Goal: Transaction & Acquisition: Purchase product/service

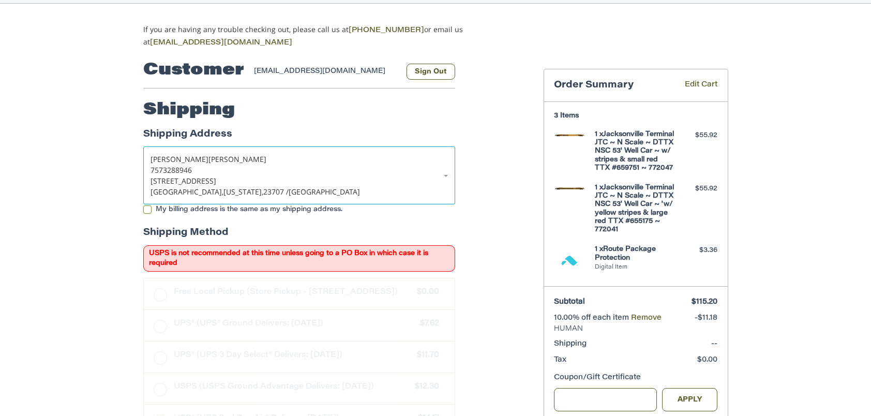
scroll to position [85, 0]
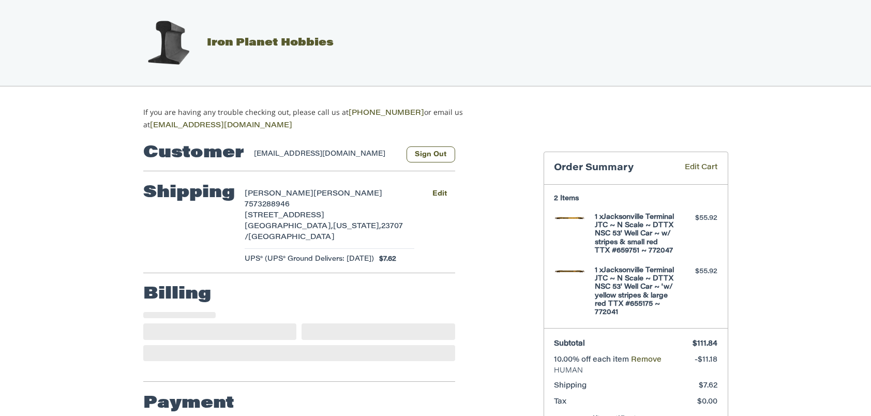
select select "**"
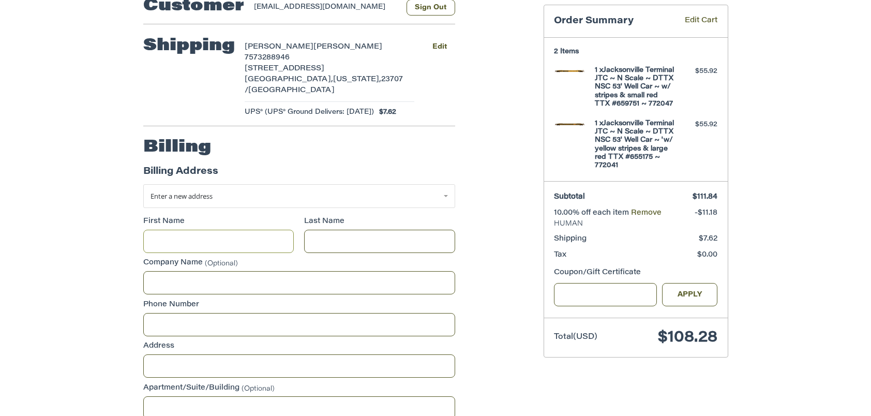
scroll to position [221, 0]
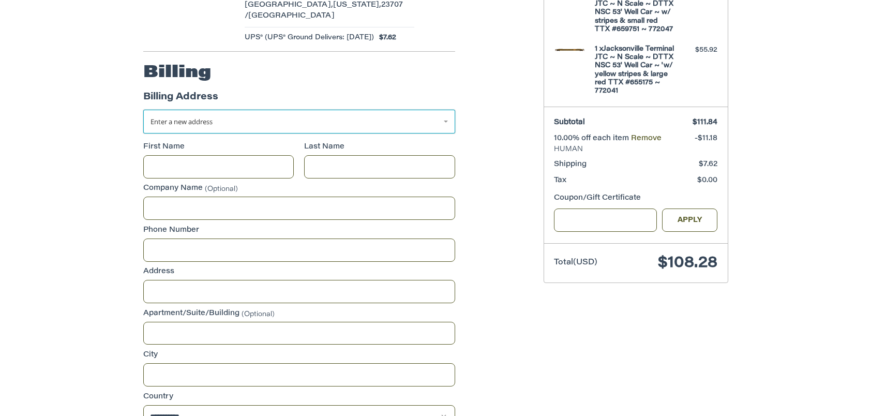
click at [447, 110] on link "Enter a new address" at bounding box center [299, 122] width 312 height 24
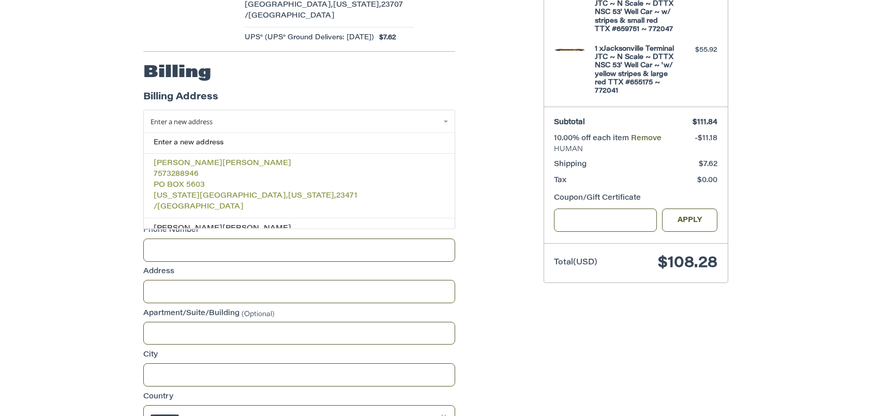
click at [208, 181] on p "PO BOX 5603" at bounding box center [299, 186] width 291 height 11
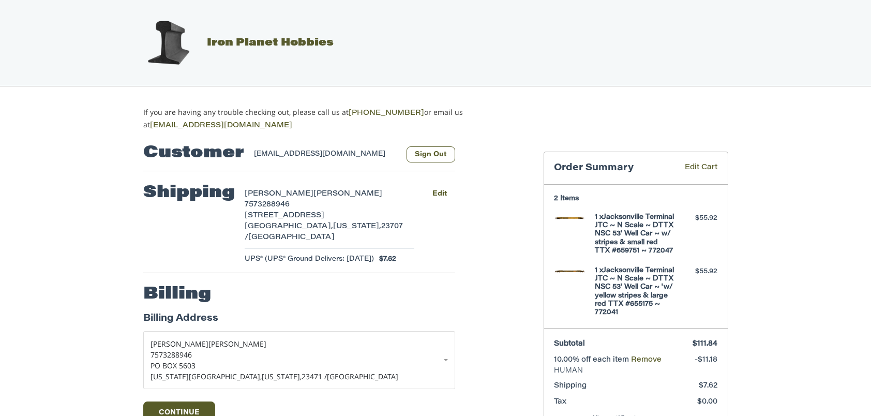
scroll to position [113, 0]
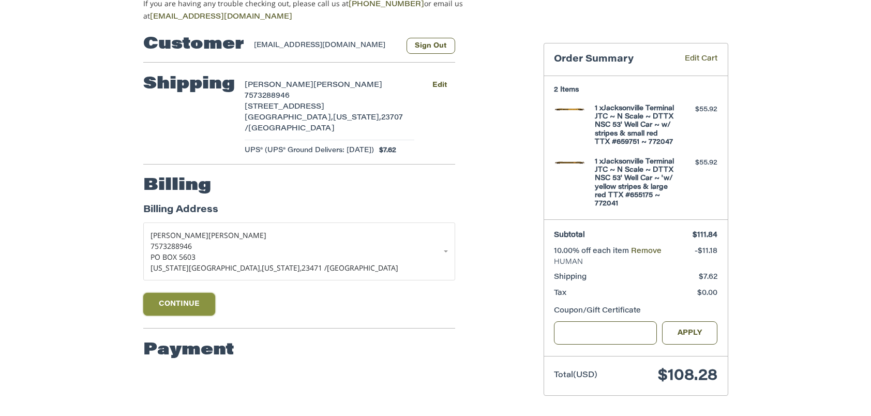
click at [178, 293] on button "Continue" at bounding box center [179, 304] width 72 height 23
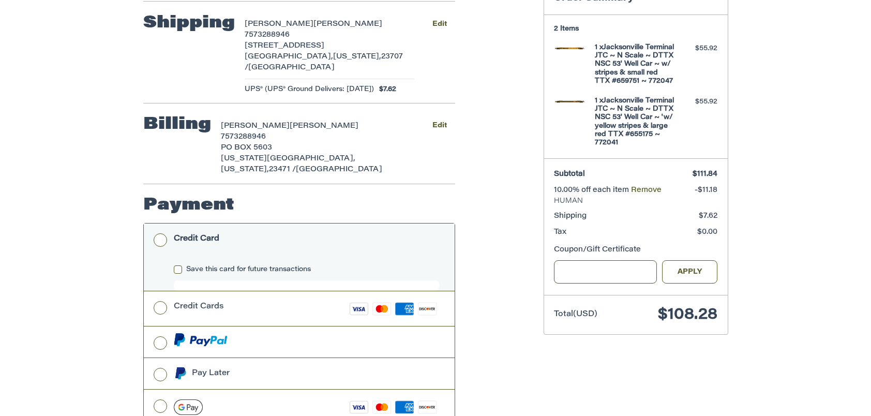
scroll to position [197, 0]
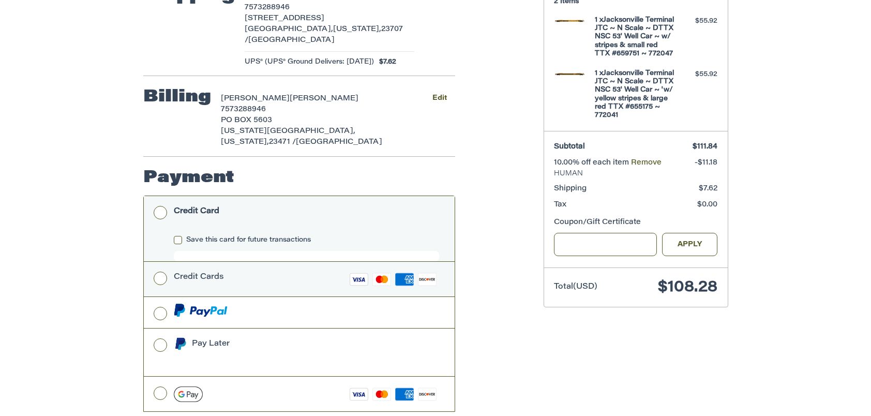
click at [159, 262] on label "Credit Cards Visa Master Amex Discover" at bounding box center [299, 279] width 311 height 35
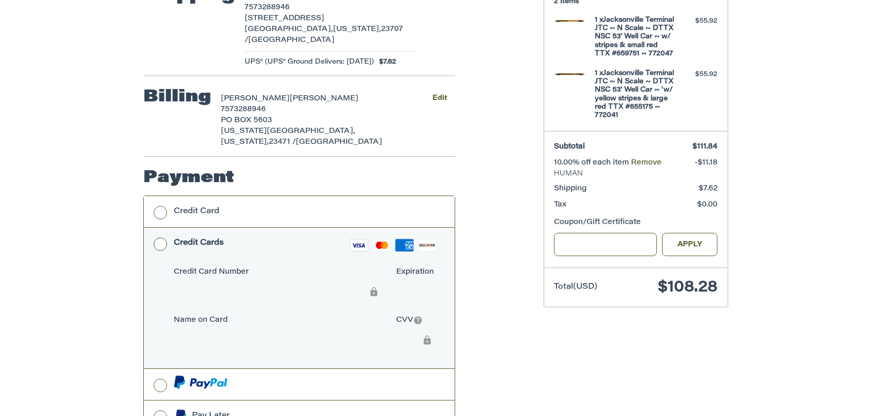
scroll to position [303, 0]
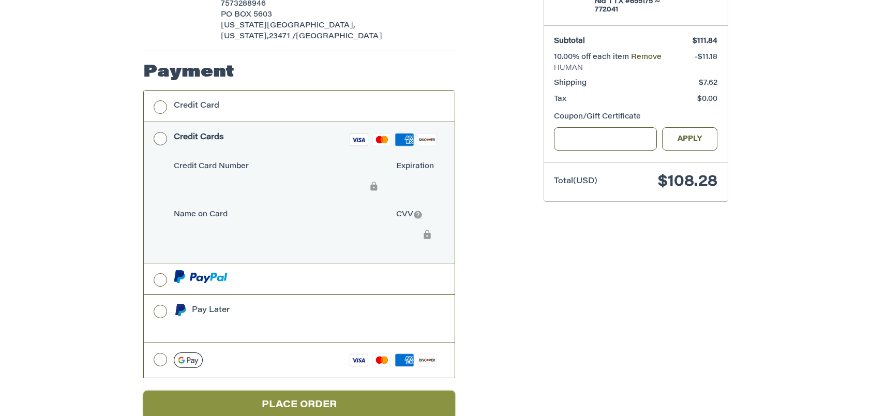
click at [276, 391] on button "Place Order" at bounding box center [299, 405] width 312 height 28
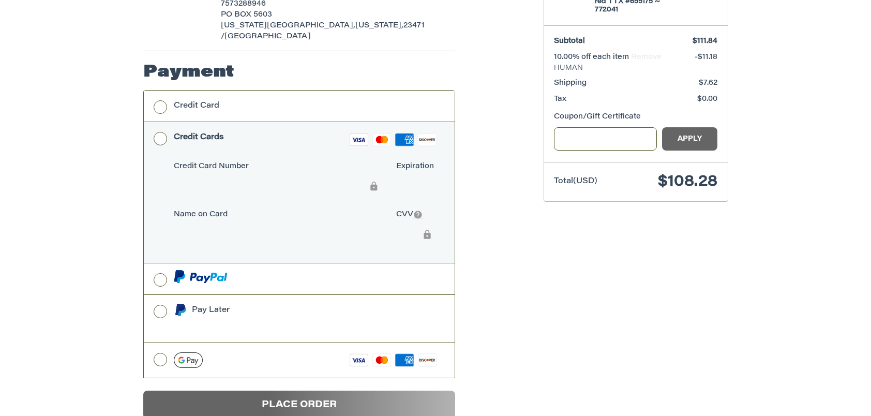
scroll to position [0, 0]
